Goal: Task Accomplishment & Management: Manage account settings

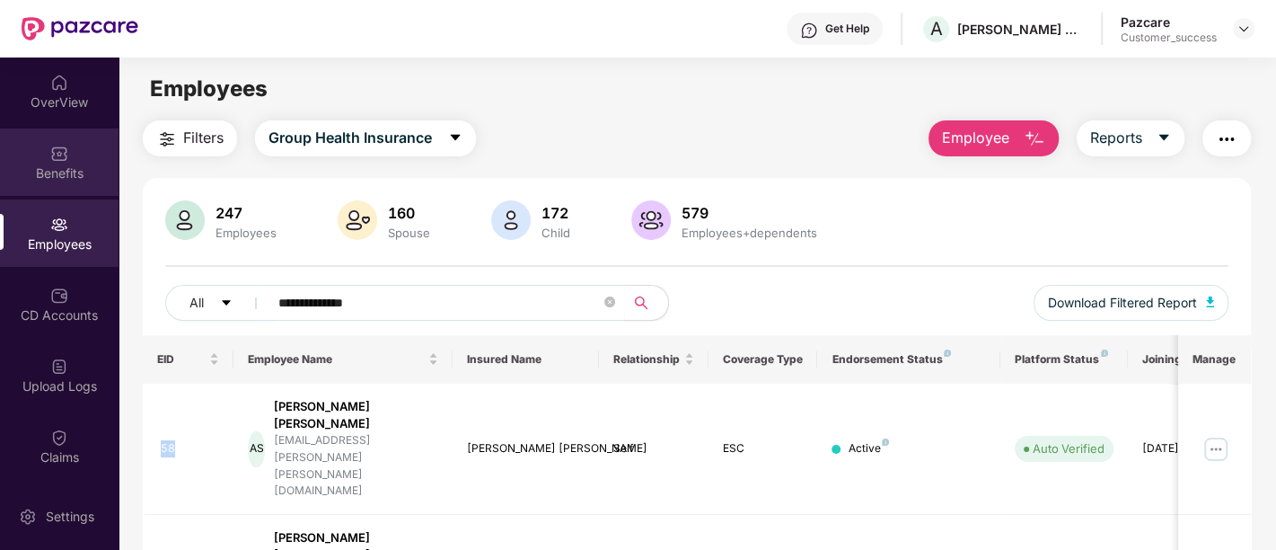
scroll to position [158, 0]
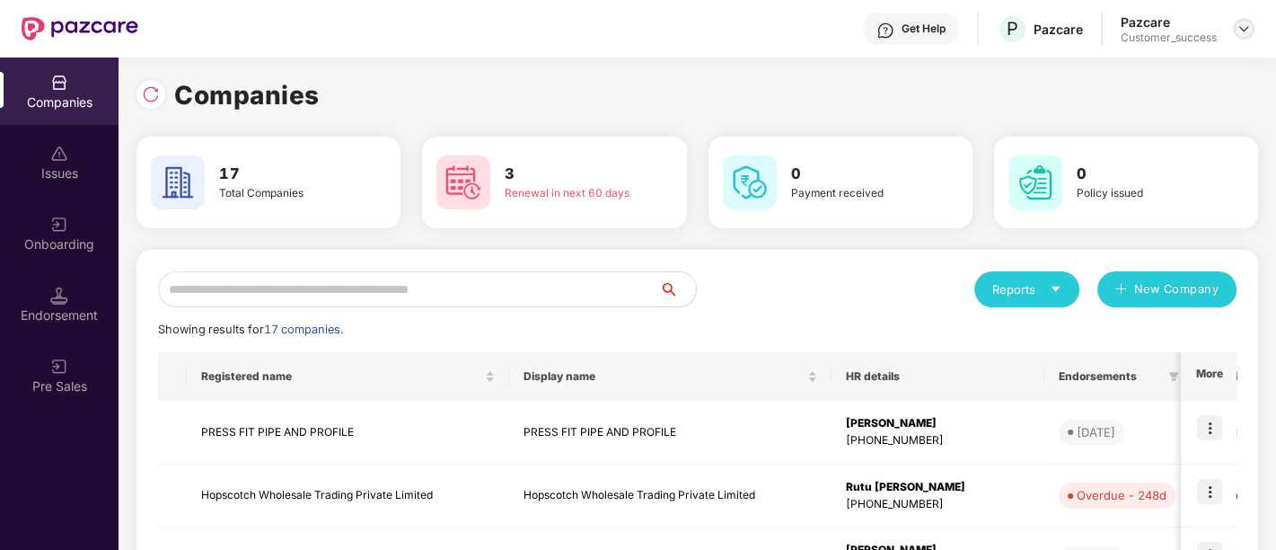
click at [1249, 22] on img at bounding box center [1244, 29] width 14 height 14
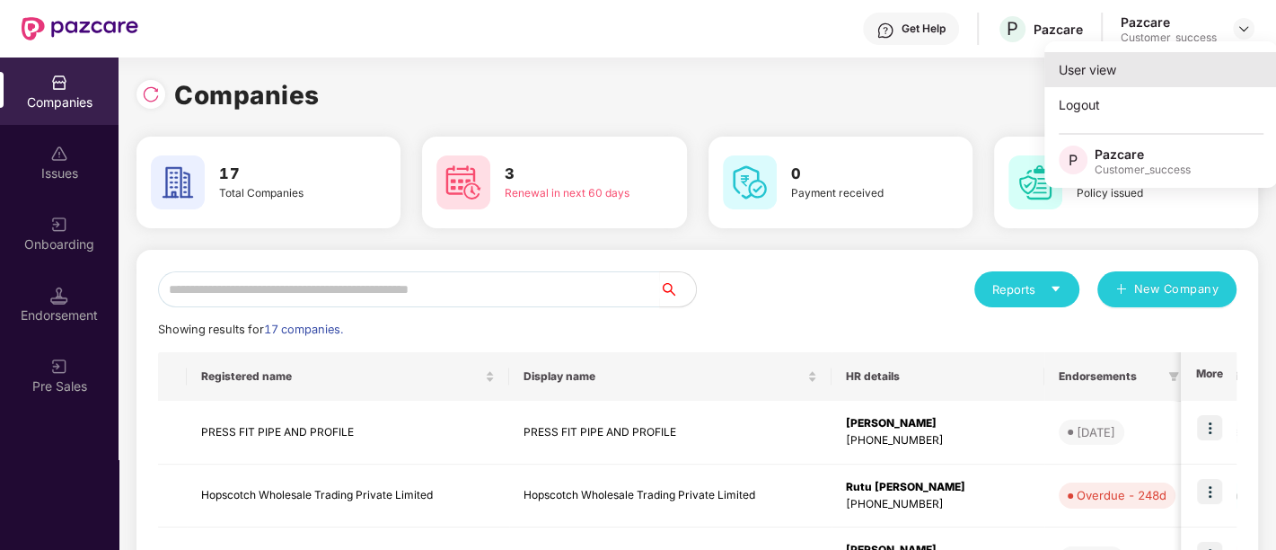
click at [1109, 77] on div "User view" at bounding box center [1162, 69] width 234 height 35
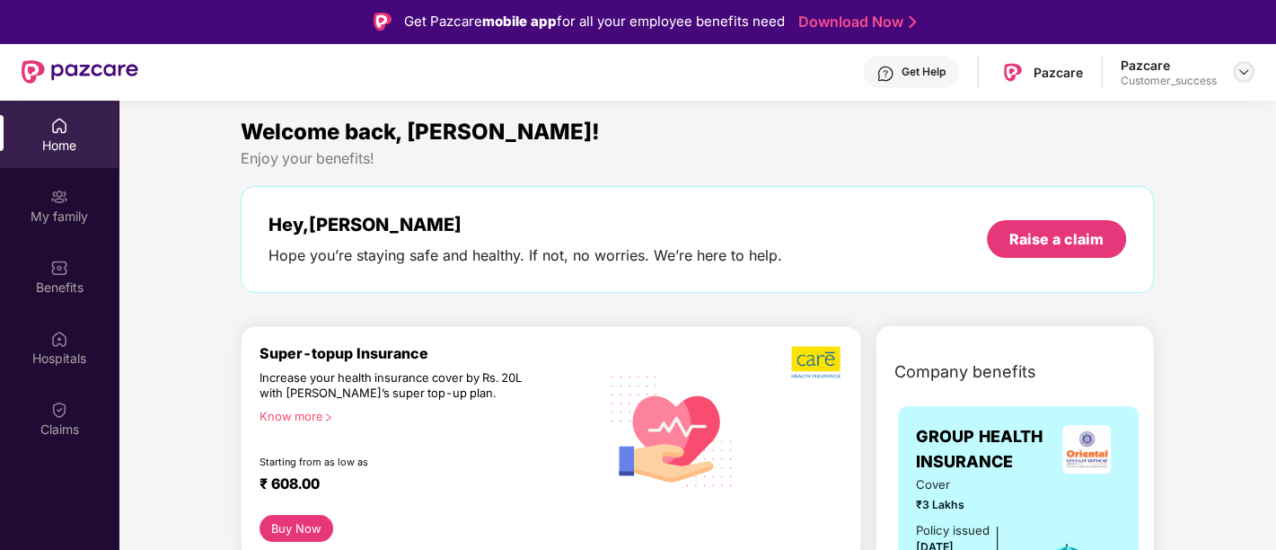
click at [1246, 72] on img at bounding box center [1244, 72] width 14 height 14
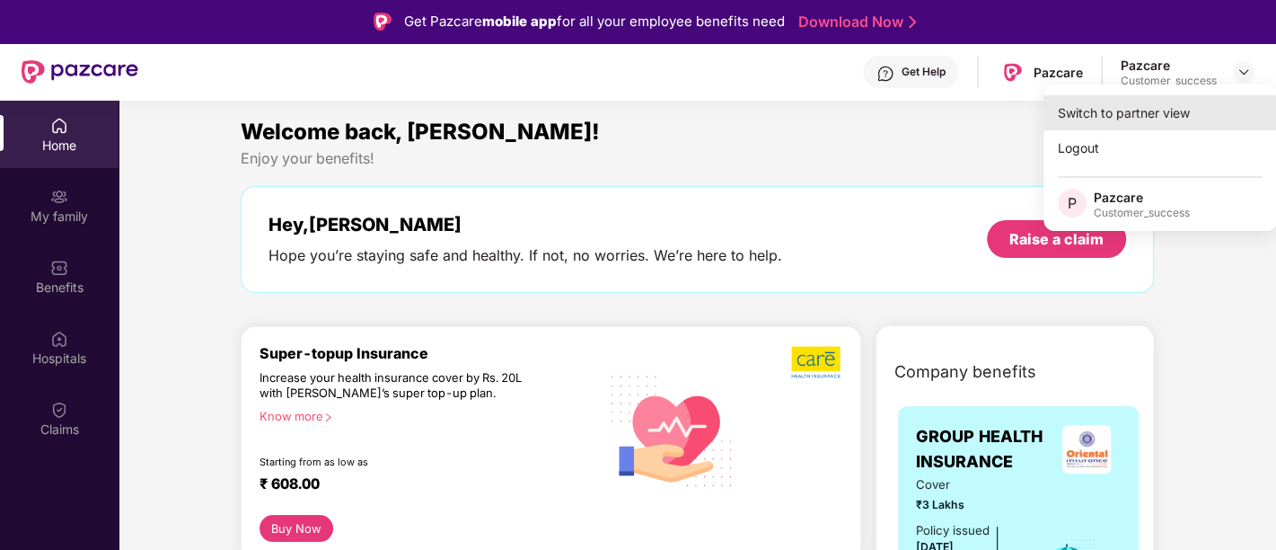
click at [1074, 124] on div "Switch to partner view" at bounding box center [1161, 112] width 234 height 35
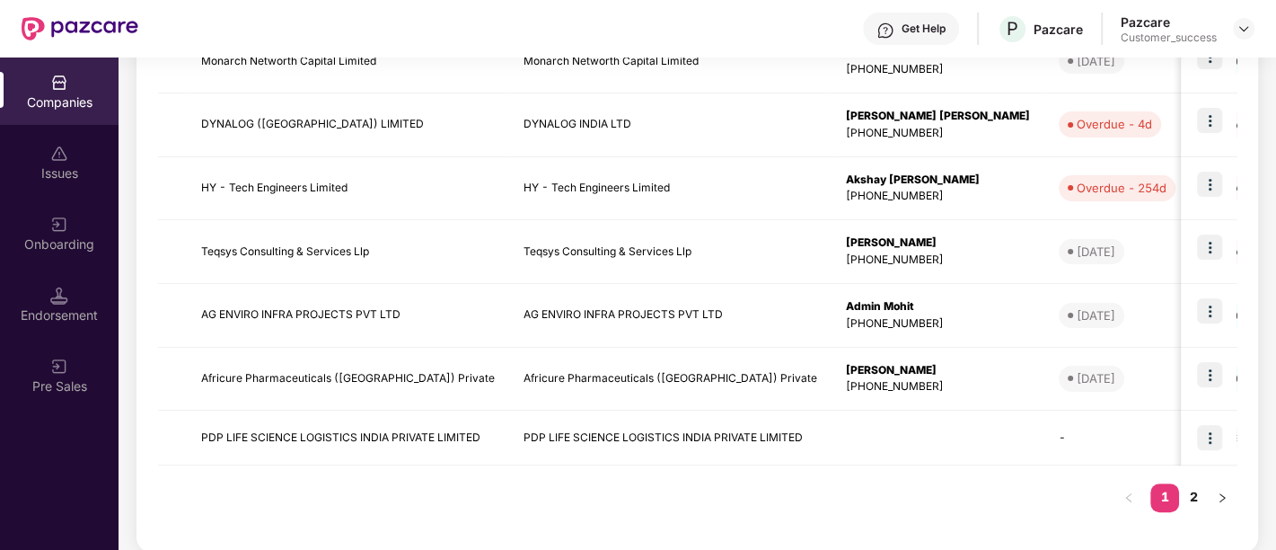
scroll to position [575, 0]
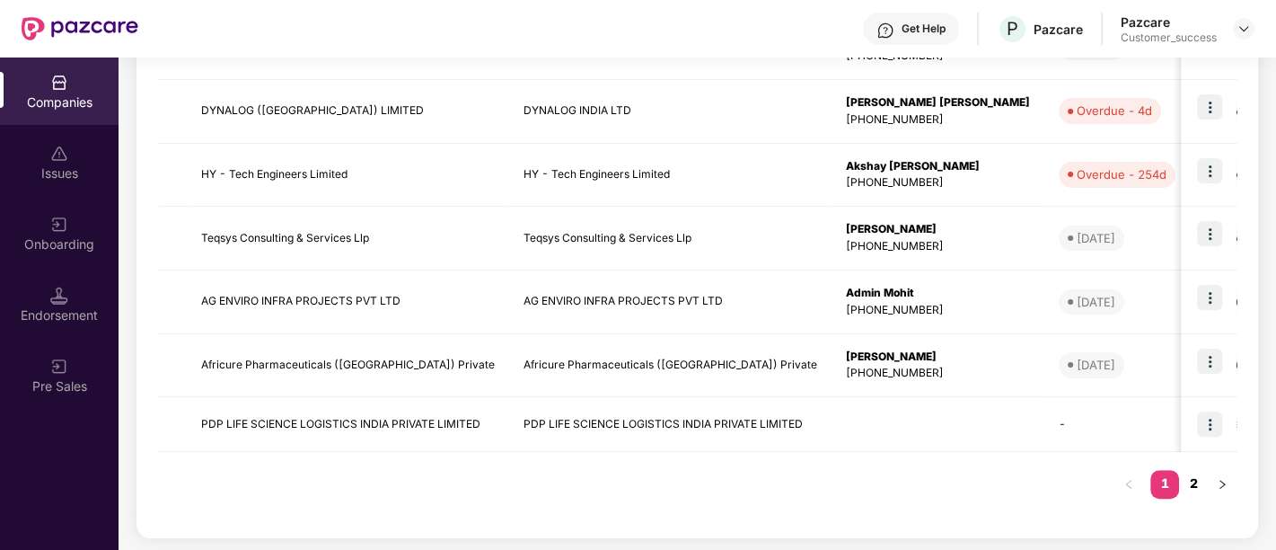
click at [1195, 481] on link "2" at bounding box center [1193, 483] width 29 height 27
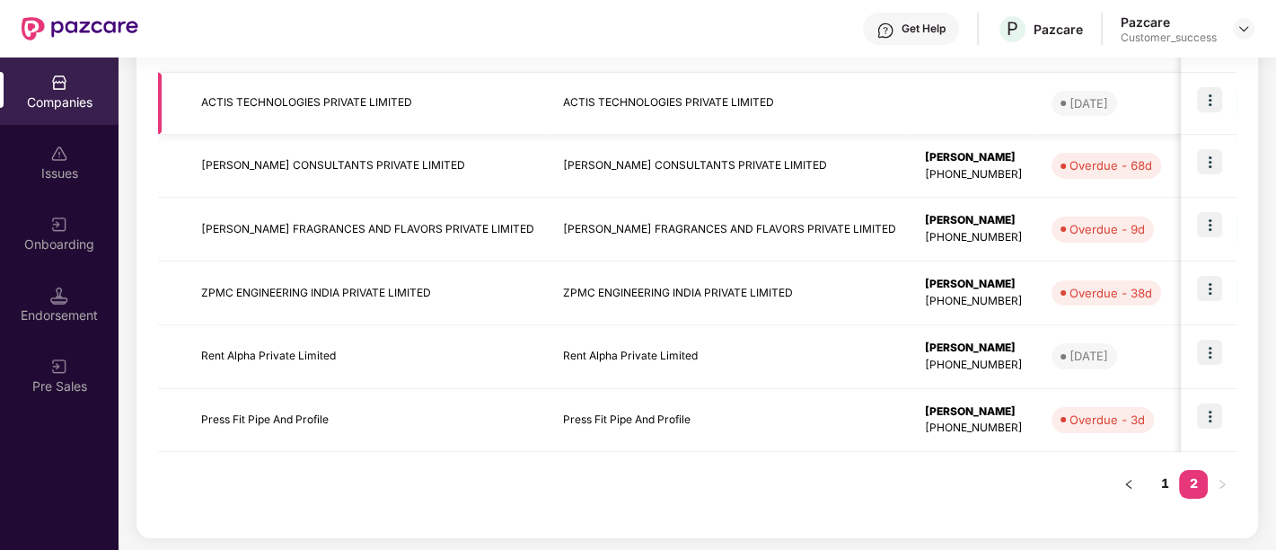
click at [1201, 101] on img at bounding box center [1209, 99] width 25 height 25
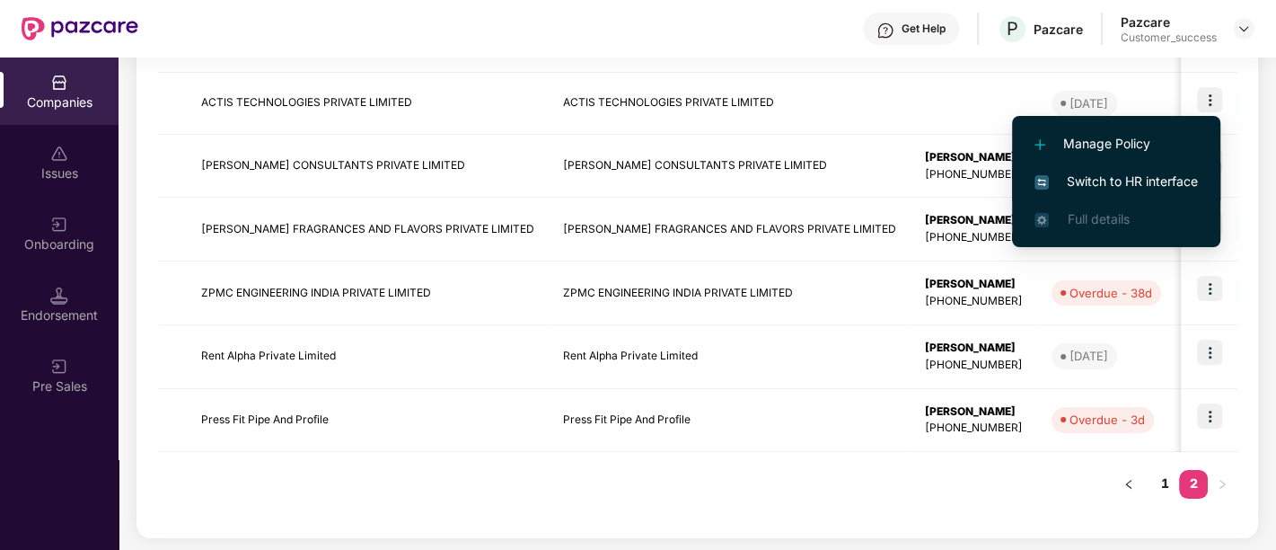
click at [1154, 176] on span "Switch to HR interface" at bounding box center [1116, 182] width 163 height 20
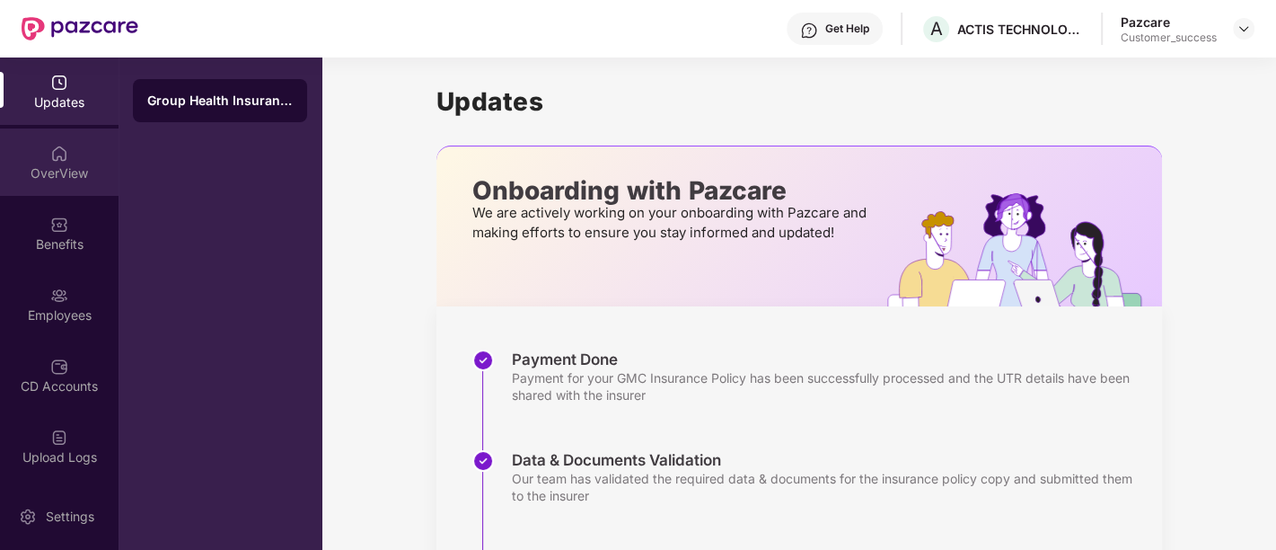
click at [79, 160] on div "OverView" at bounding box center [59, 161] width 119 height 67
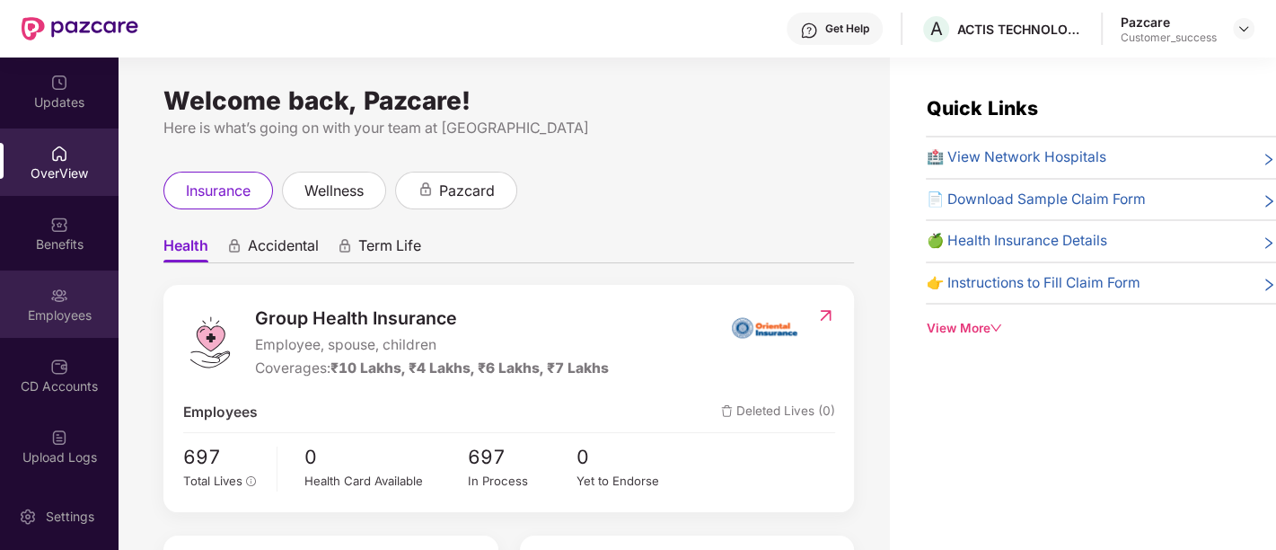
click at [82, 326] on div "Employees" at bounding box center [59, 303] width 119 height 67
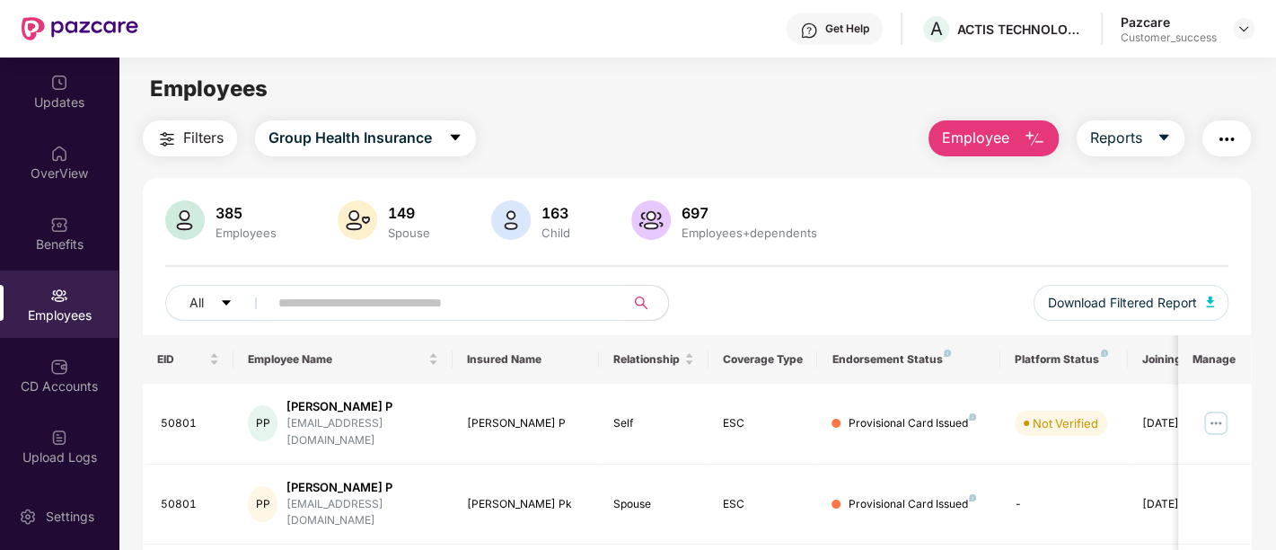
click at [447, 304] on input "text" at bounding box center [439, 302] width 322 height 27
paste input "*****"
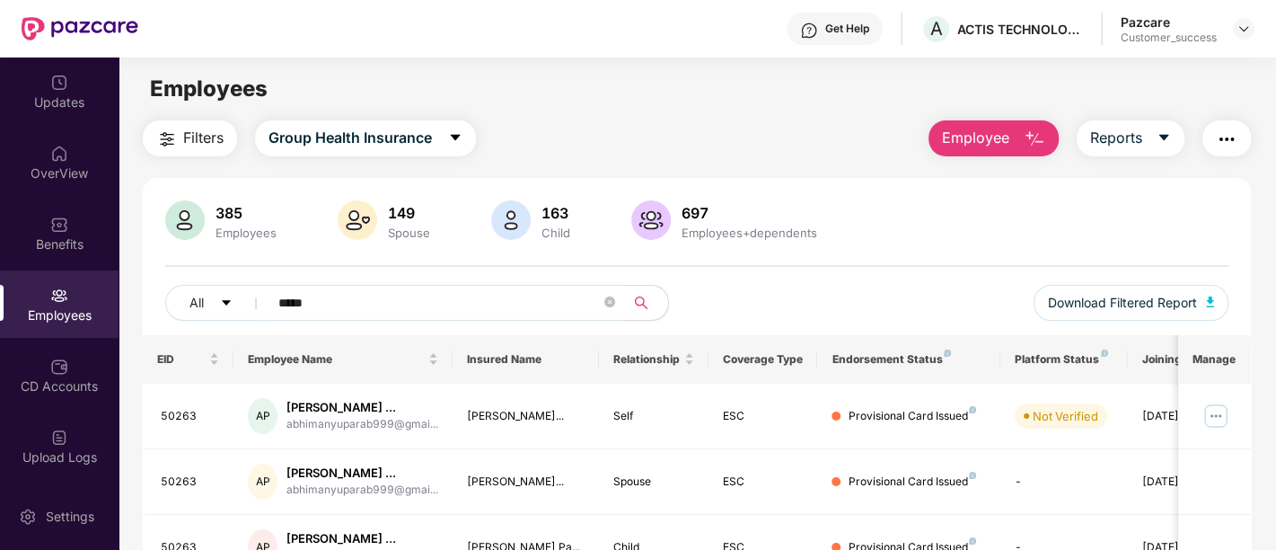
scroll to position [218, 0]
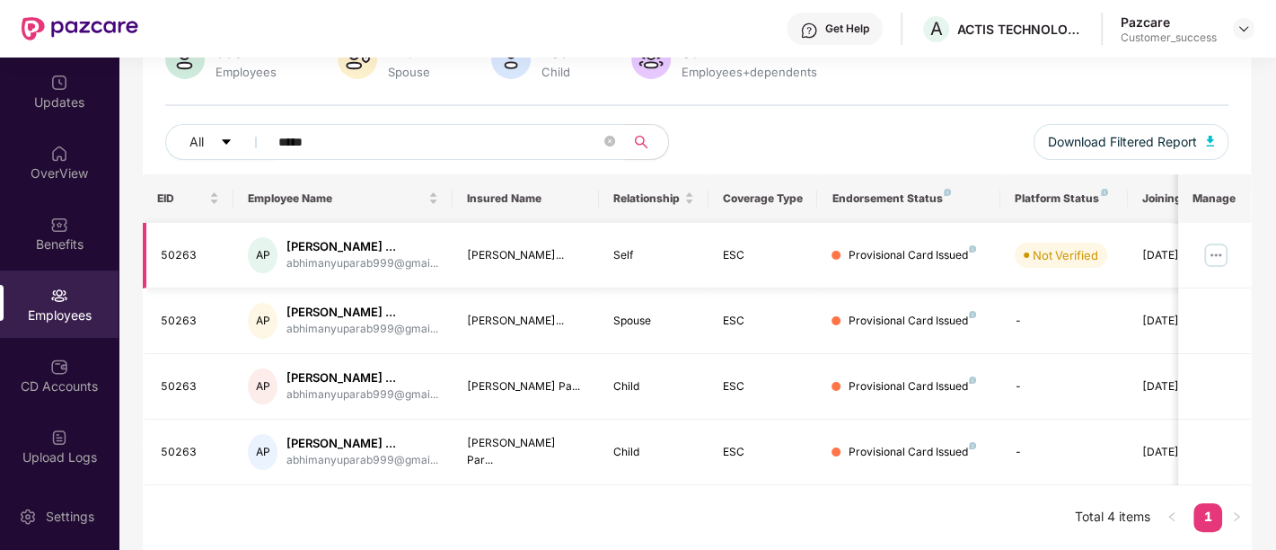
type input "*****"
click at [1226, 241] on img at bounding box center [1216, 255] width 29 height 29
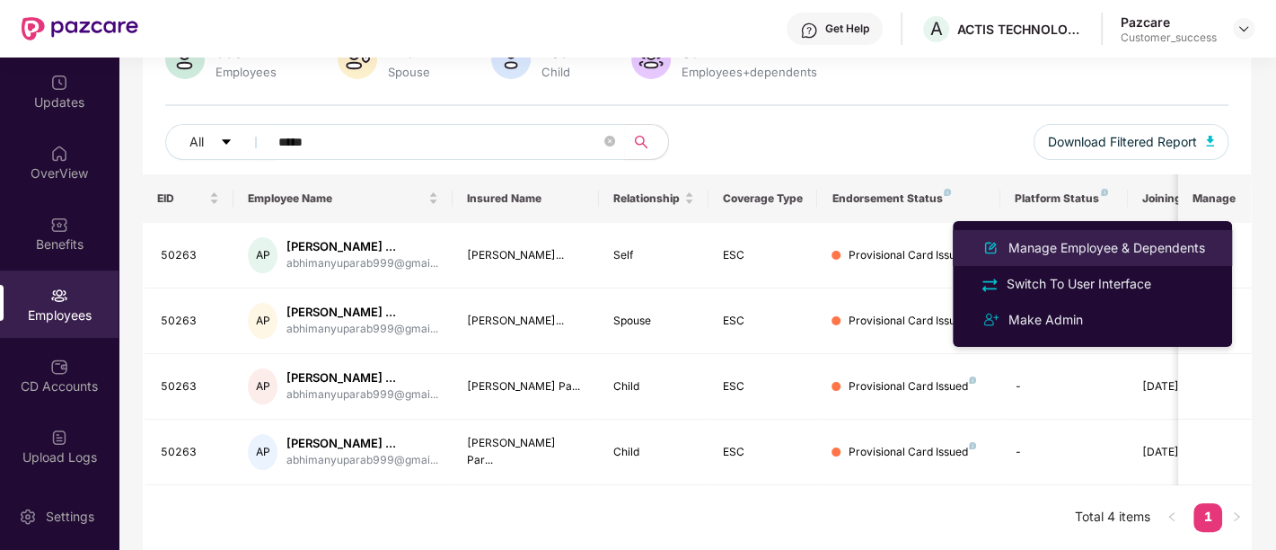
click at [1047, 258] on div "Manage Employee & Dependents" at bounding box center [1092, 248] width 233 height 22
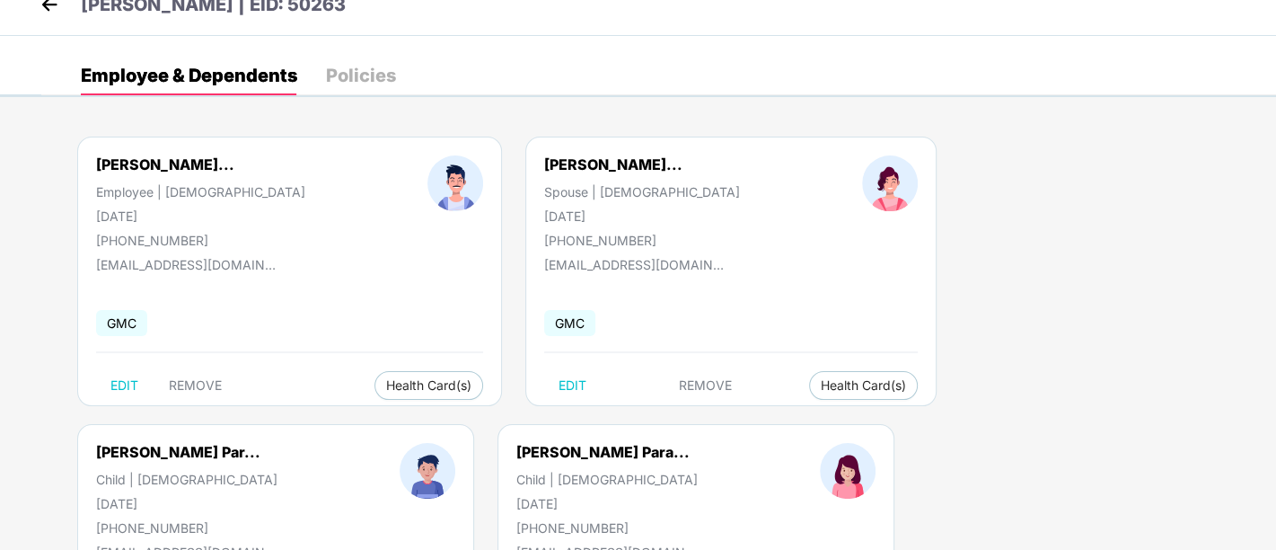
scroll to position [30, 0]
click at [157, 242] on div "[PHONE_NUMBER]" at bounding box center [200, 239] width 209 height 15
copy div "919969629934"
click at [48, 10] on img at bounding box center [49, 3] width 27 height 27
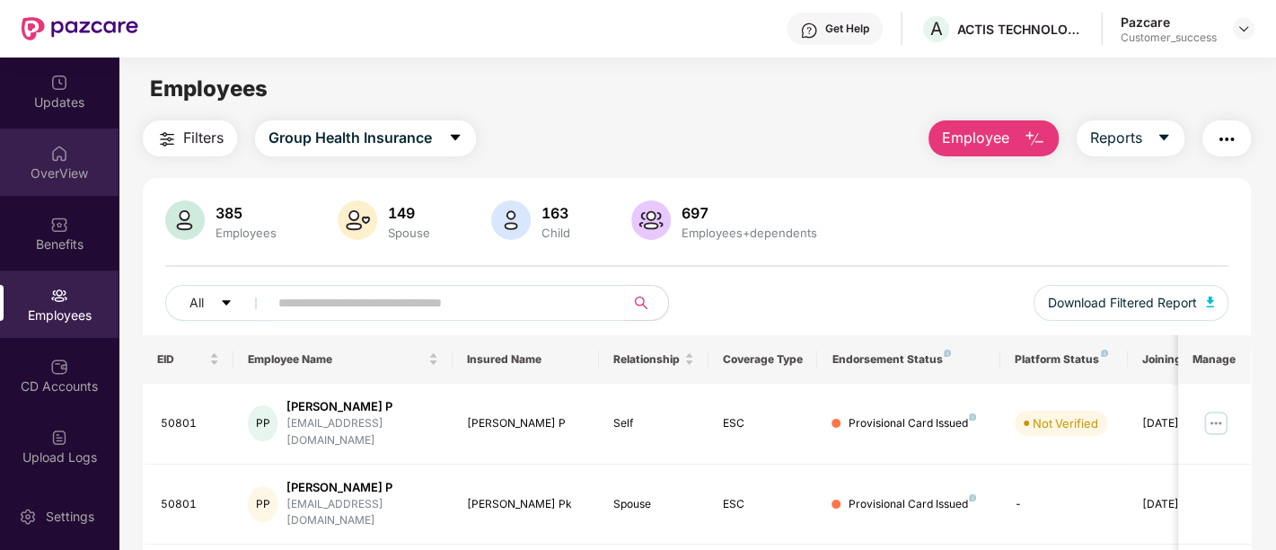
click at [64, 173] on div "OverView" at bounding box center [59, 173] width 119 height 18
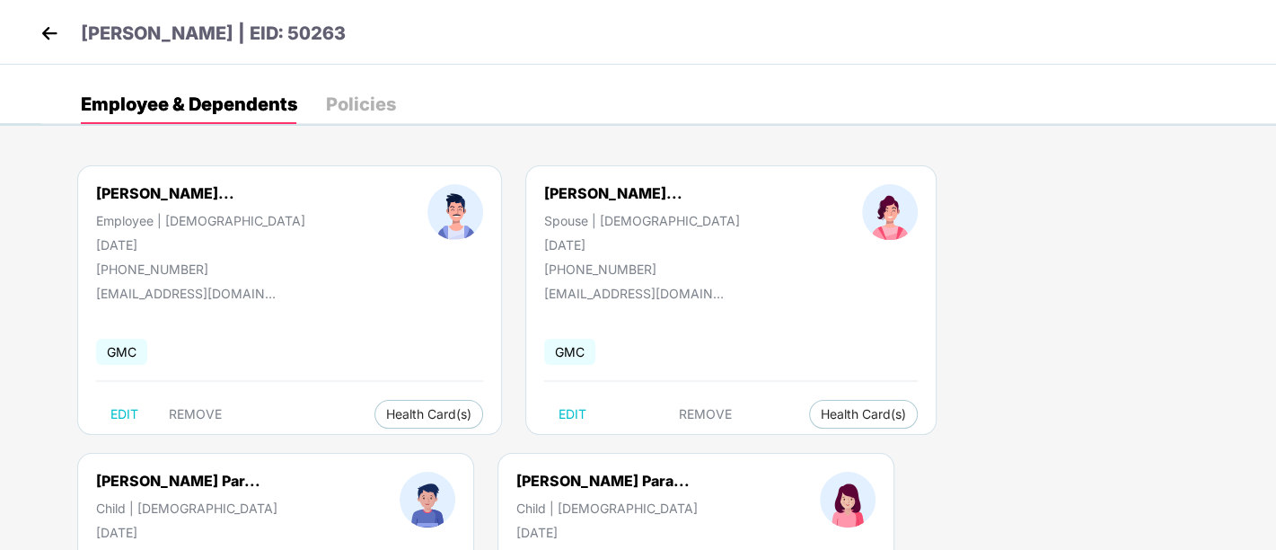
click at [207, 102] on div "Employee & Dependents" at bounding box center [189, 104] width 216 height 18
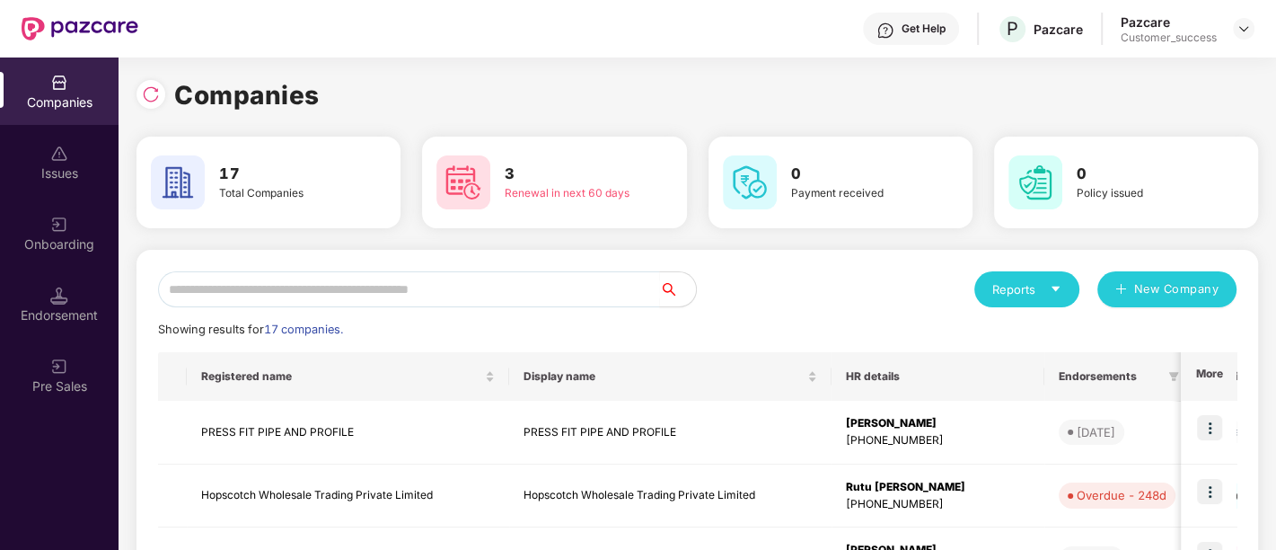
click at [70, 227] on div "Onboarding" at bounding box center [59, 232] width 119 height 67
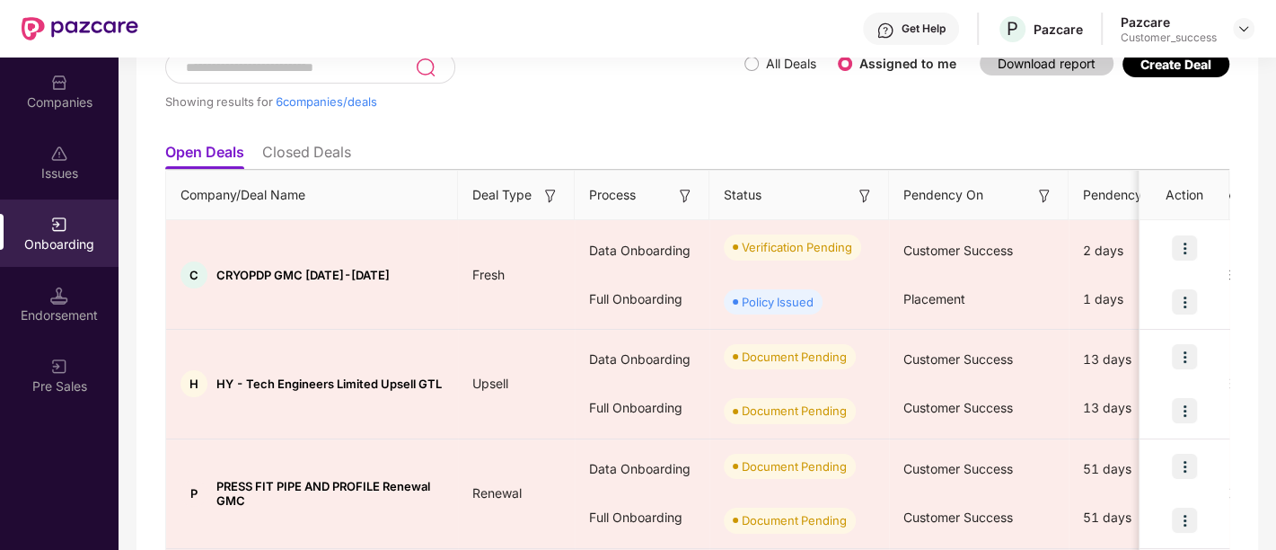
scroll to position [126, 0]
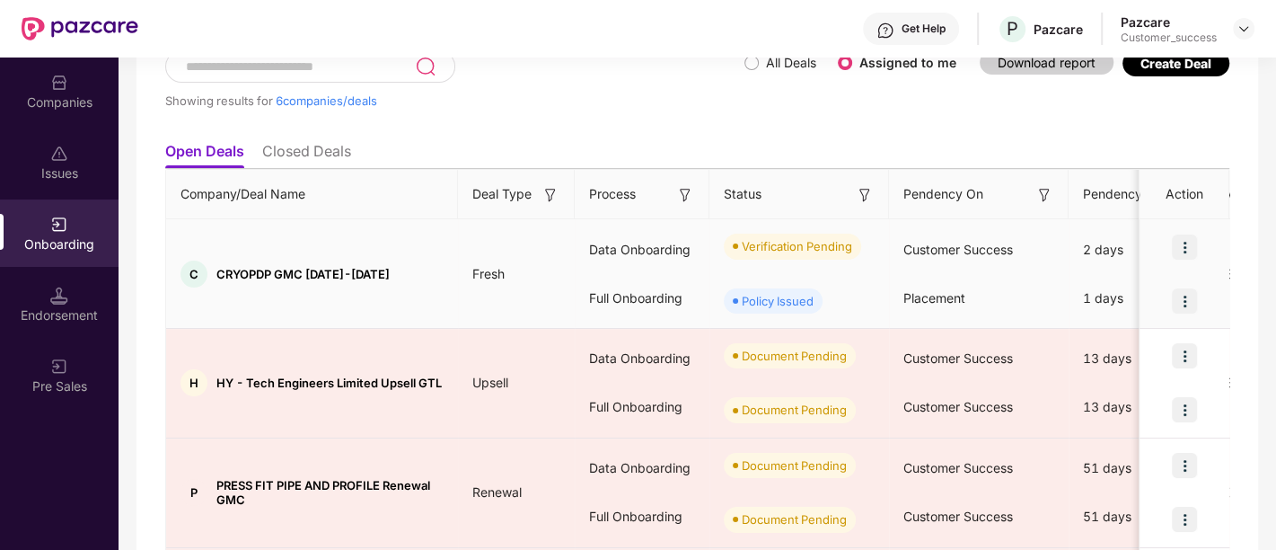
click at [1186, 248] on img at bounding box center [1184, 246] width 25 height 25
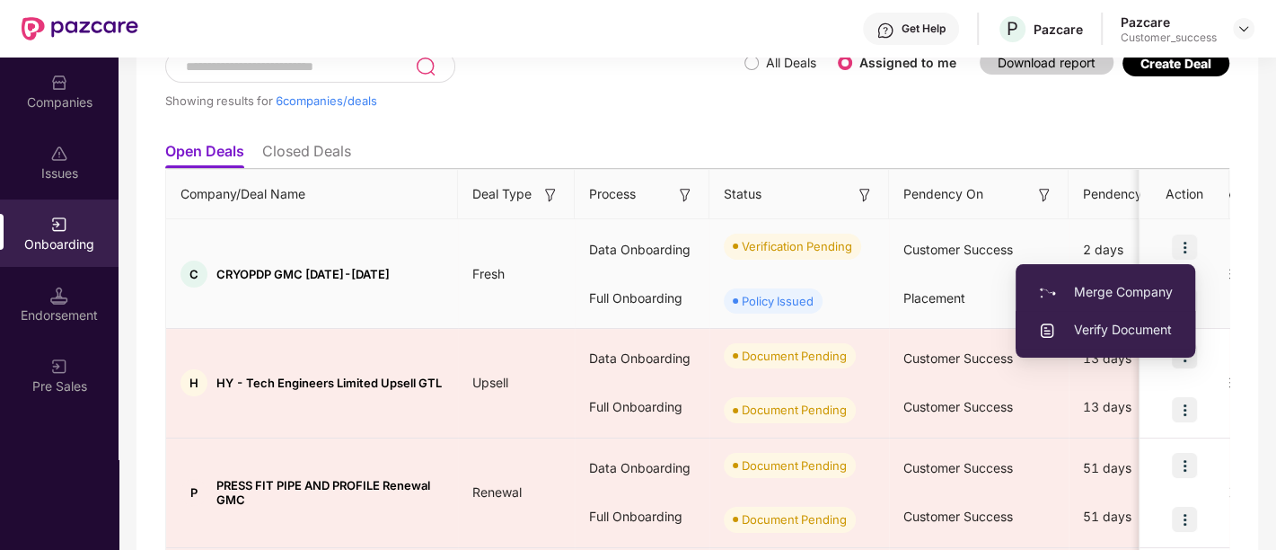
click at [1130, 332] on span "Verify Document" at bounding box center [1105, 330] width 135 height 20
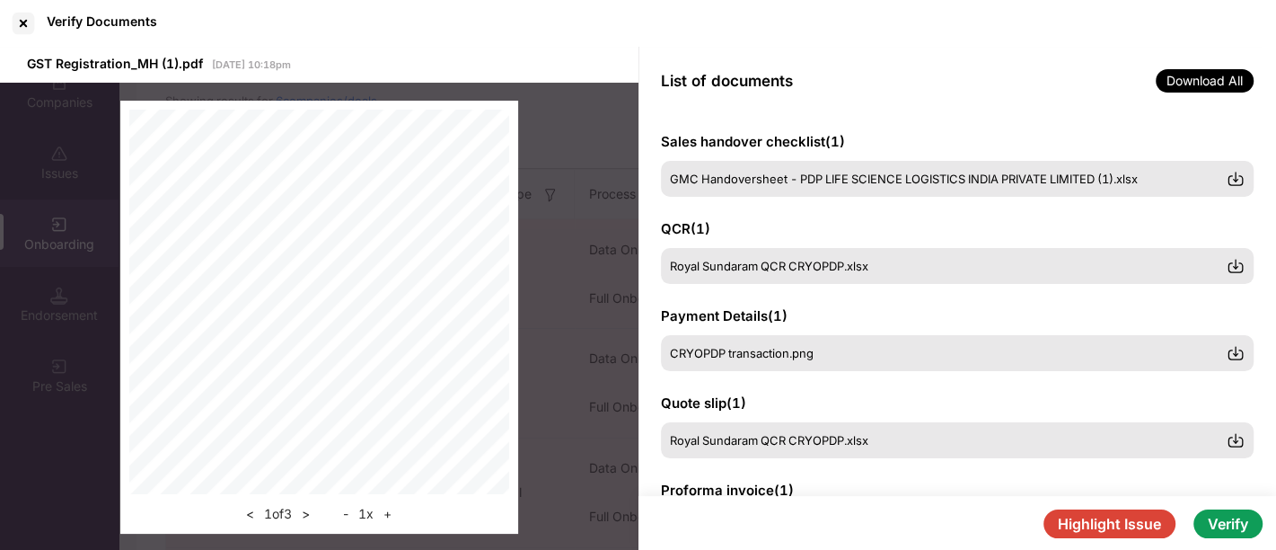
scroll to position [269, 0]
click at [1227, 520] on button "Verify" at bounding box center [1228, 523] width 69 height 29
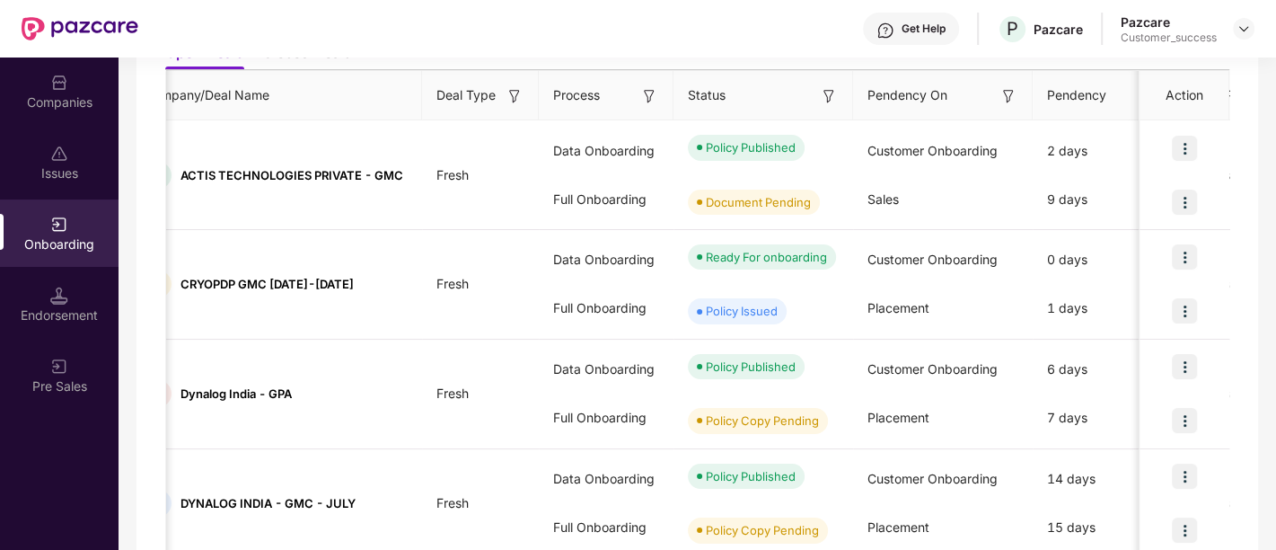
scroll to position [225, 0]
click at [1190, 257] on img at bounding box center [1184, 255] width 25 height 25
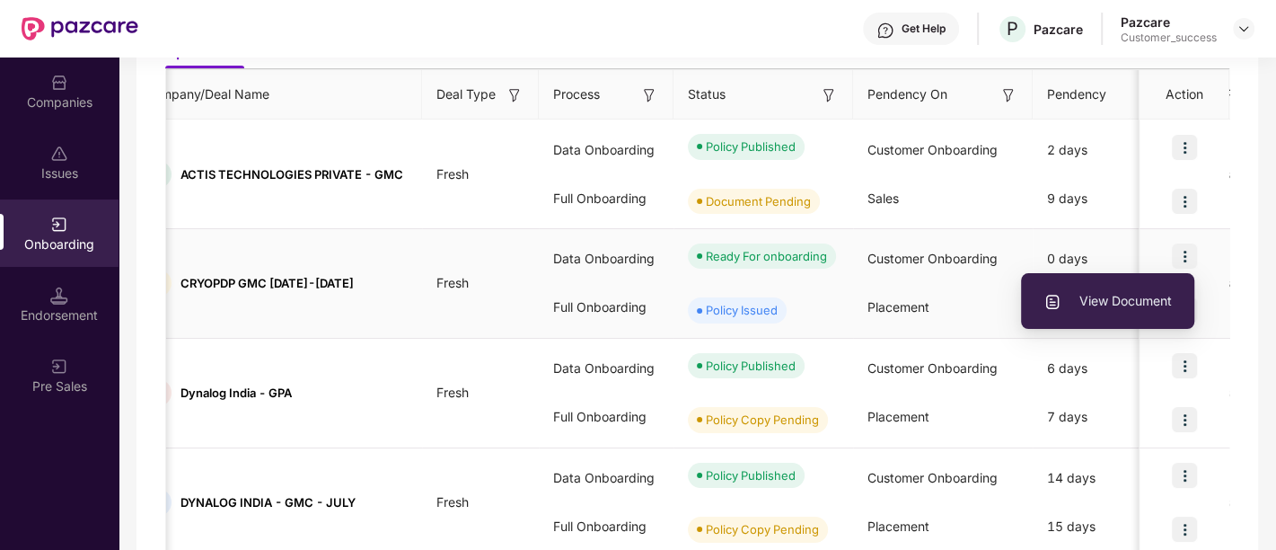
click at [1190, 257] on img at bounding box center [1184, 255] width 25 height 25
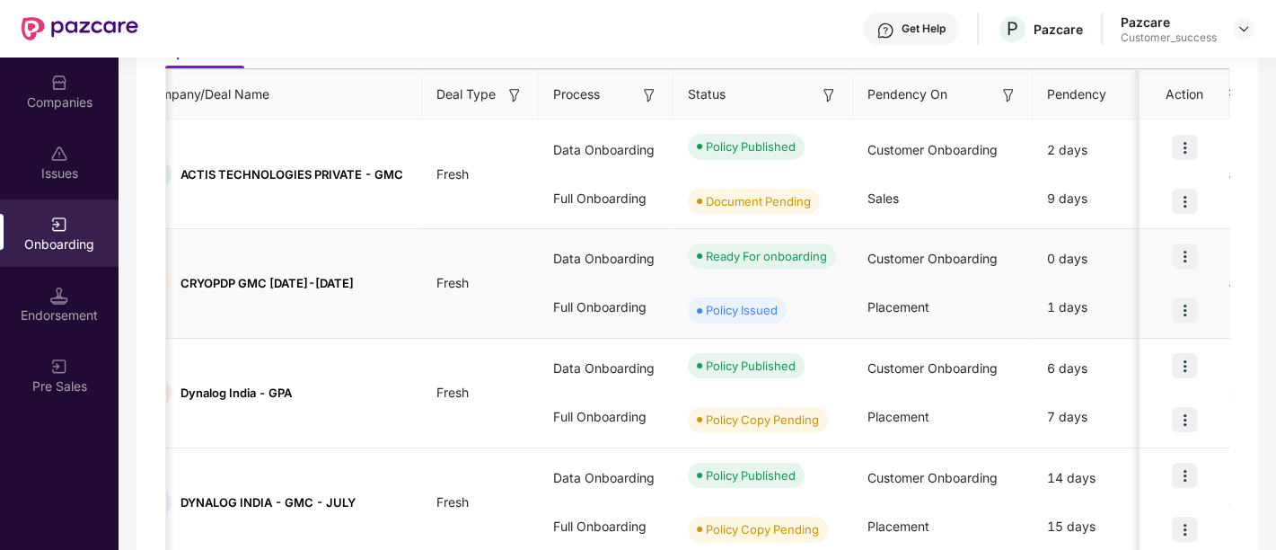
click at [1186, 259] on img at bounding box center [1184, 255] width 25 height 25
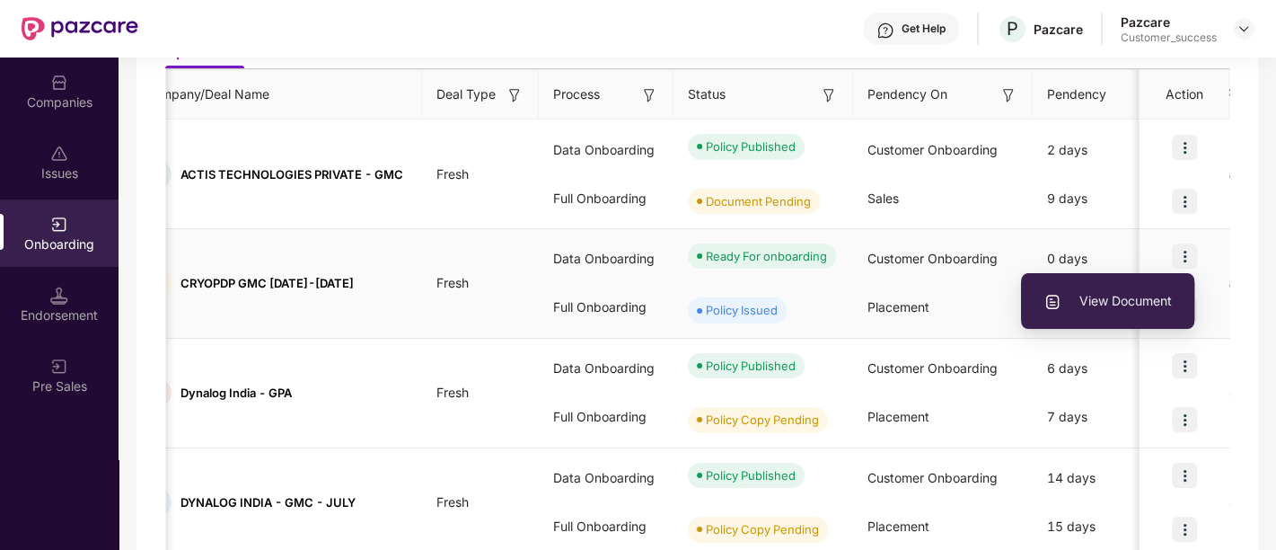
click at [1119, 312] on li "View Document" at bounding box center [1107, 301] width 173 height 38
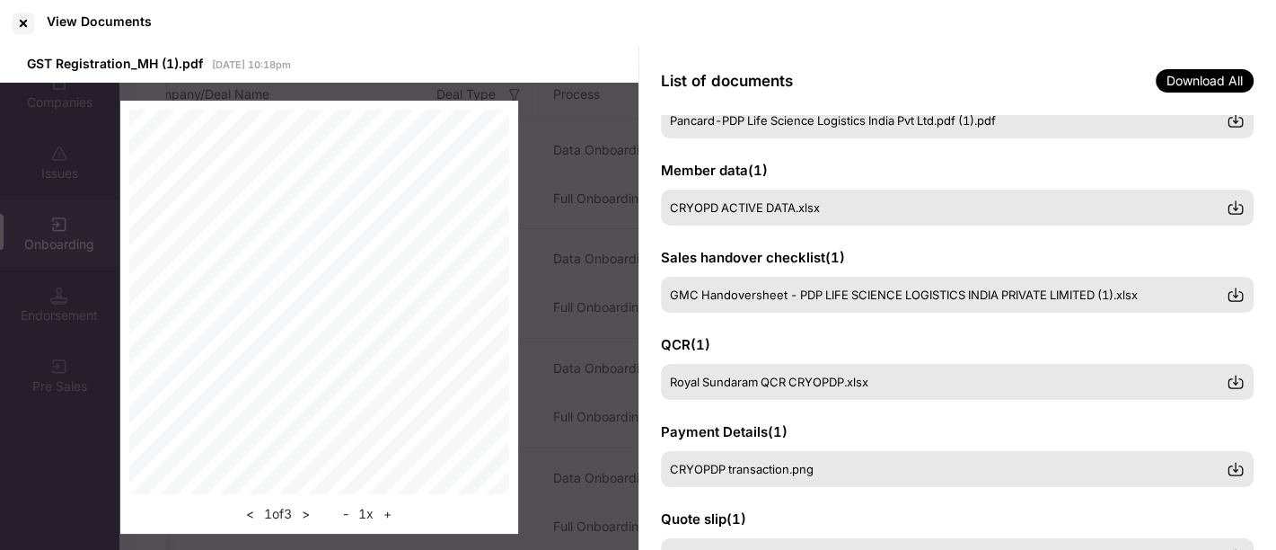
scroll to position [154, 0]
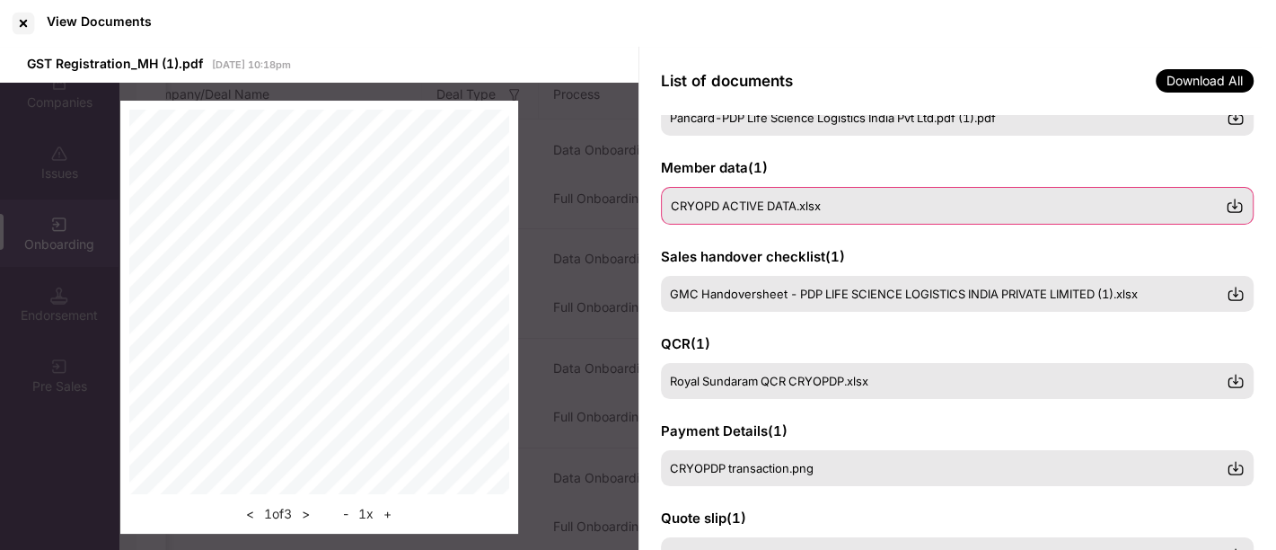
click at [1233, 204] on img at bounding box center [1235, 206] width 18 height 18
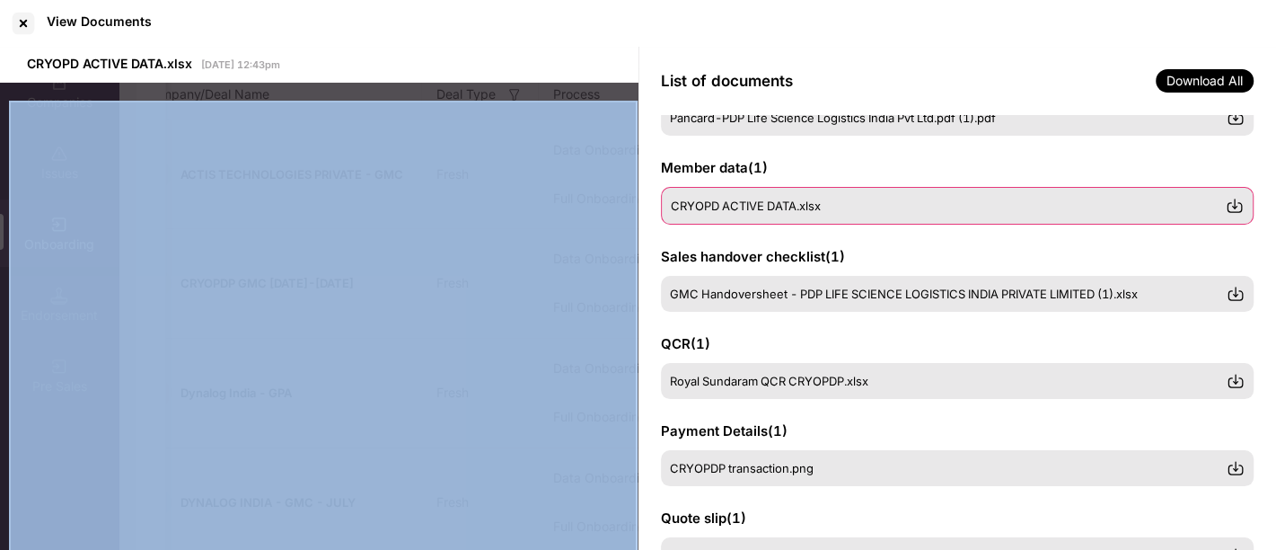
click at [1229, 203] on img at bounding box center [1235, 206] width 18 height 18
click at [1238, 197] on img at bounding box center [1235, 206] width 18 height 18
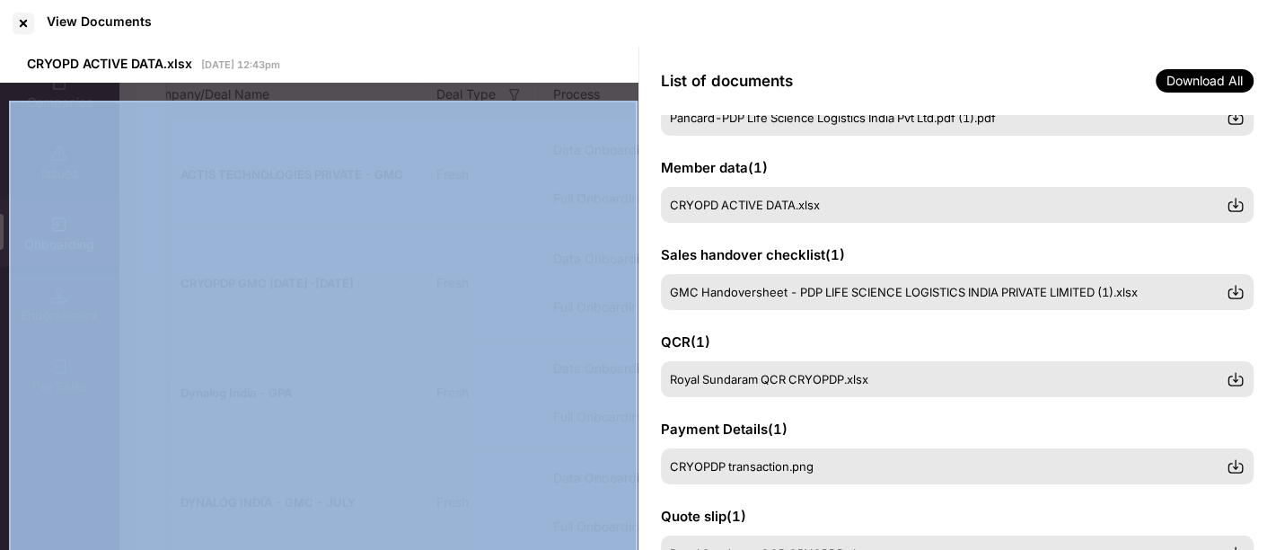
click at [359, 90] on div at bounding box center [319, 373] width 639 height 580
